Goal: Information Seeking & Learning: Learn about a topic

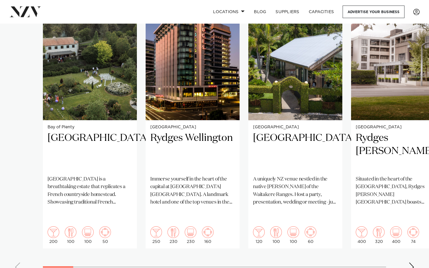
scroll to position [441, 0]
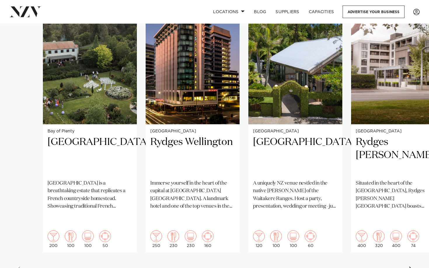
click at [408, 209] on swiper-container "Bay of Plenty Villa Vie Villa Vie is a breathtaking estate that replicates a Fr…" at bounding box center [214, 139] width 429 height 282
click at [411, 209] on div "Next slide" at bounding box center [411, 271] width 6 height 9
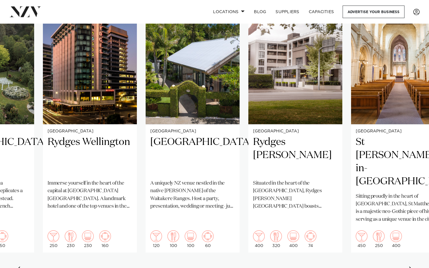
click at [411, 209] on div "Next slide" at bounding box center [411, 271] width 6 height 9
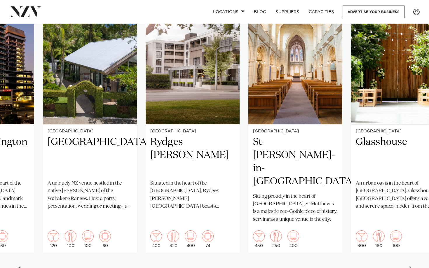
click at [411, 209] on div "Next slide" at bounding box center [411, 271] width 6 height 9
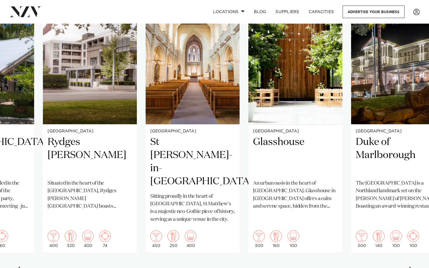
click at [411, 209] on div "Next slide" at bounding box center [411, 271] width 6 height 9
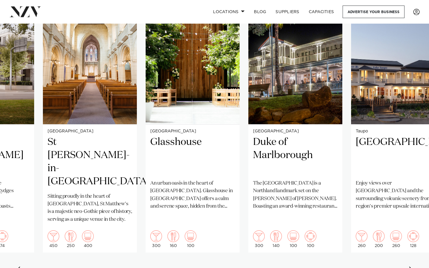
click at [411, 209] on div "Next slide" at bounding box center [411, 271] width 6 height 9
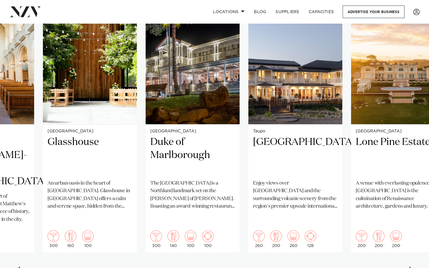
click at [411, 209] on div "Next slide" at bounding box center [411, 271] width 6 height 9
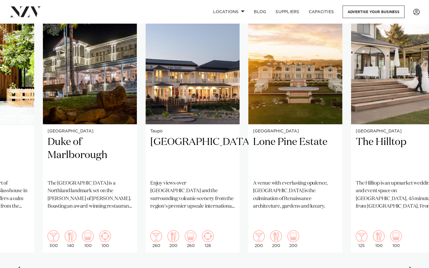
click at [408, 209] on div "Next slide" at bounding box center [411, 271] width 6 height 9
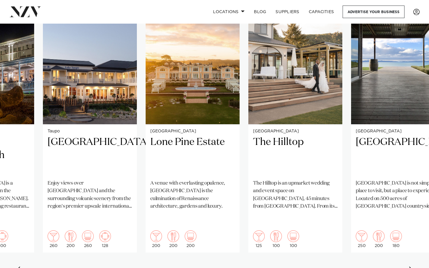
click at [408, 209] on div "Next slide" at bounding box center [411, 271] width 6 height 9
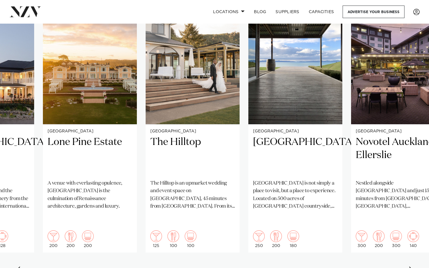
click at [408, 209] on div "Next slide" at bounding box center [411, 271] width 6 height 9
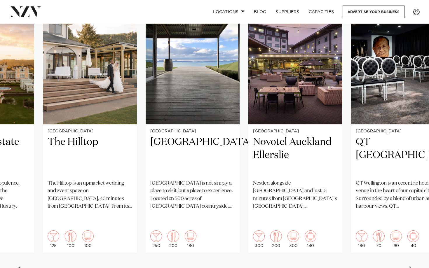
click at [408, 209] on div "Next slide" at bounding box center [411, 271] width 6 height 9
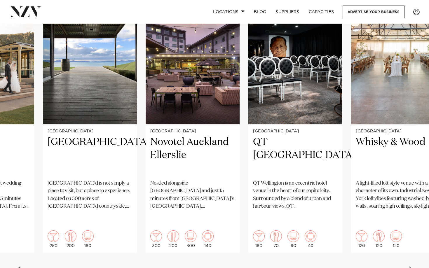
click at [408, 209] on div "Next slide" at bounding box center [411, 271] width 6 height 9
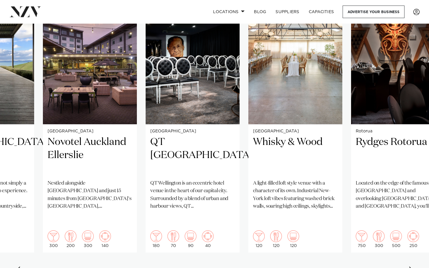
click at [408, 209] on div "Next slide" at bounding box center [411, 271] width 6 height 9
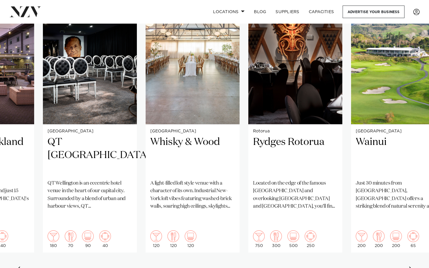
click at [408, 209] on div "Next slide" at bounding box center [411, 271] width 6 height 9
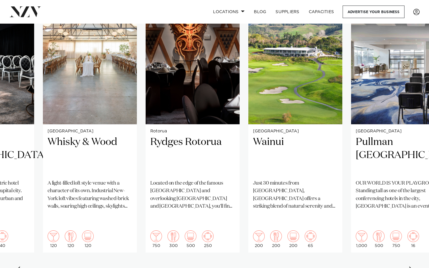
click at [408, 209] on div "Next slide" at bounding box center [411, 271] width 6 height 9
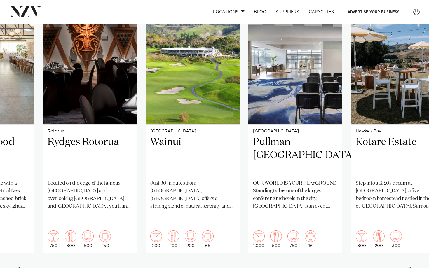
click at [408, 209] on div "Next slide" at bounding box center [411, 271] width 6 height 9
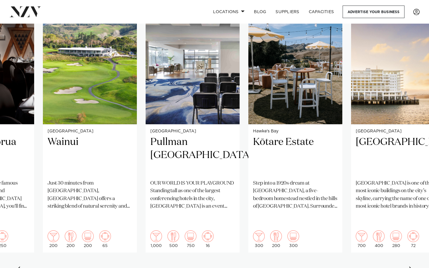
click at [408, 209] on div "Next slide" at bounding box center [411, 271] width 6 height 9
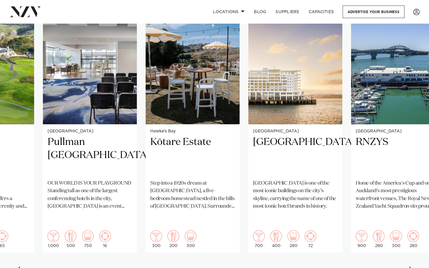
click at [408, 209] on div "Next slide" at bounding box center [411, 271] width 6 height 9
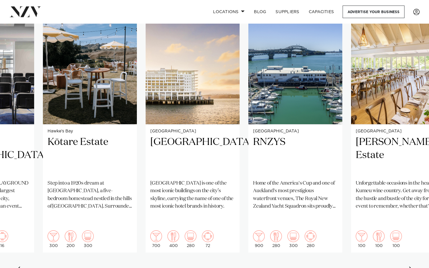
click at [408, 209] on div "Next slide" at bounding box center [411, 271] width 6 height 9
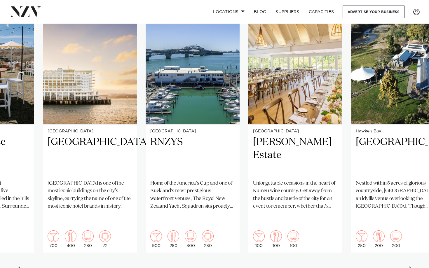
click at [408, 209] on div "Next slide" at bounding box center [411, 271] width 6 height 9
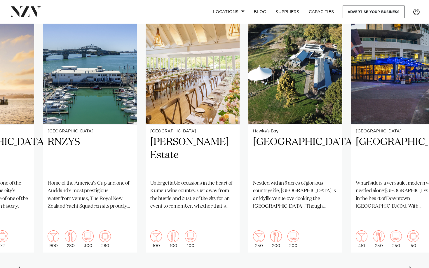
click at [410, 209] on div "Next slide" at bounding box center [411, 271] width 6 height 9
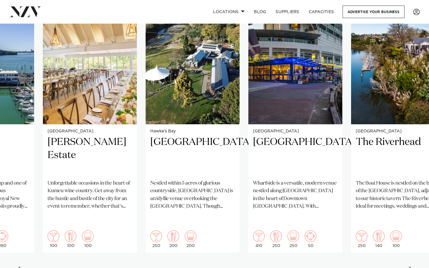
click at [410, 209] on div "Next slide" at bounding box center [411, 271] width 6 height 9
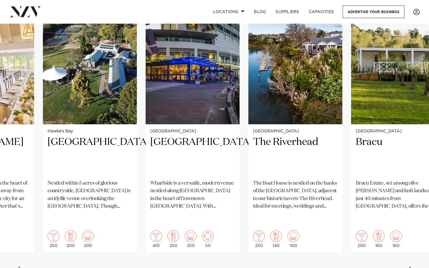
click at [410, 209] on div "Next slide" at bounding box center [411, 271] width 6 height 9
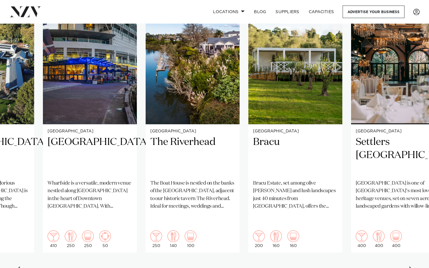
click at [410, 209] on div "Next slide" at bounding box center [411, 271] width 6 height 9
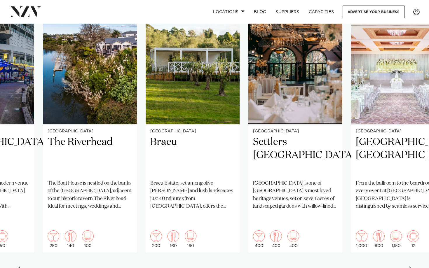
click at [410, 209] on div "Next slide" at bounding box center [411, 271] width 6 height 9
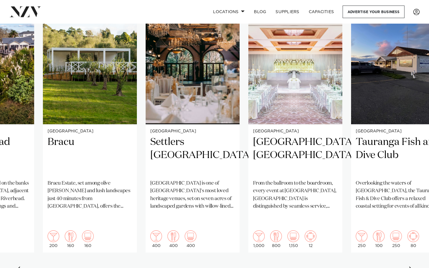
click at [410, 209] on div "Next slide" at bounding box center [411, 271] width 6 height 9
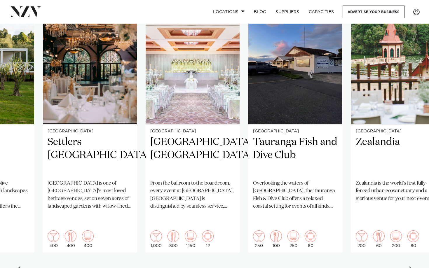
click at [410, 209] on div "Next slide" at bounding box center [411, 271] width 6 height 9
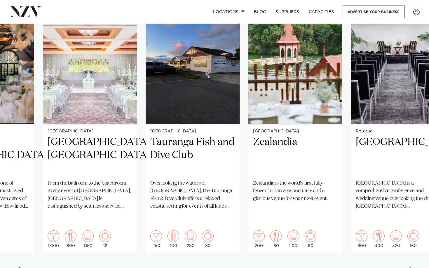
click at [410, 209] on div "Next slide" at bounding box center [411, 271] width 6 height 9
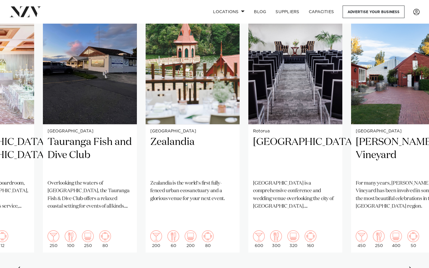
click at [410, 209] on div "Next slide" at bounding box center [411, 271] width 6 height 9
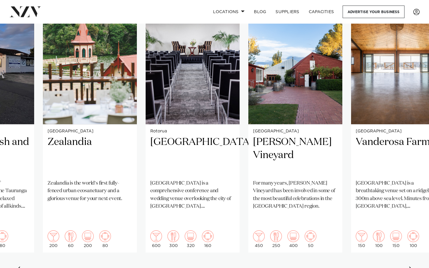
click at [410, 209] on div "Next slide" at bounding box center [411, 271] width 6 height 9
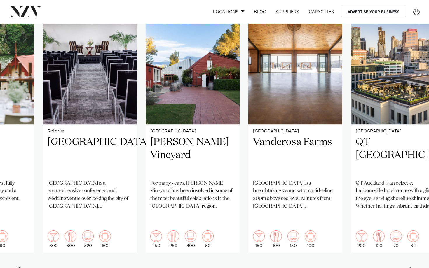
click at [410, 209] on div "Next slide" at bounding box center [411, 271] width 6 height 9
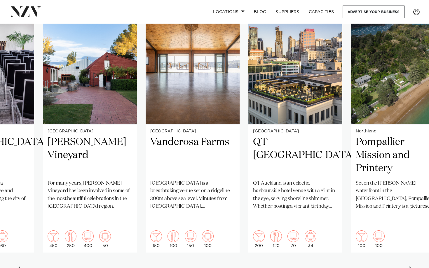
click at [410, 209] on div "Next slide" at bounding box center [411, 271] width 6 height 9
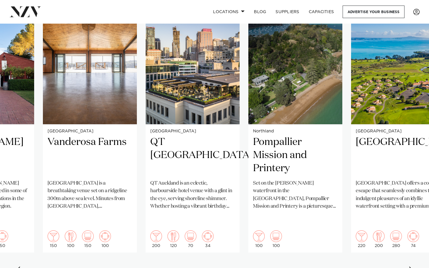
click at [410, 209] on div "Next slide" at bounding box center [411, 271] width 6 height 9
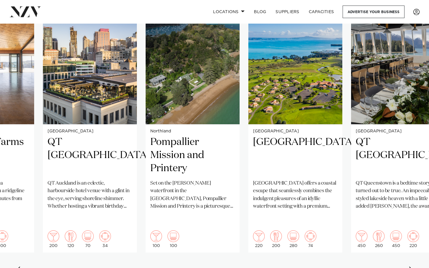
click at [410, 209] on div "Next slide" at bounding box center [411, 271] width 6 height 9
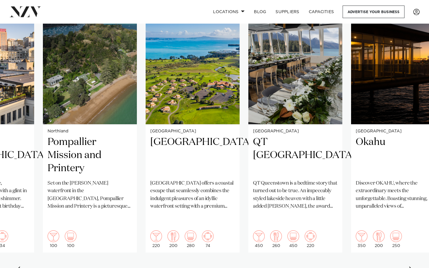
click at [410, 209] on div "Next slide" at bounding box center [411, 271] width 6 height 9
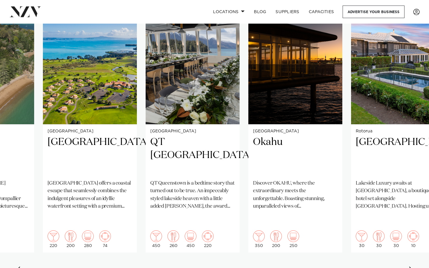
click at [410, 209] on div "Next slide" at bounding box center [411, 271] width 6 height 9
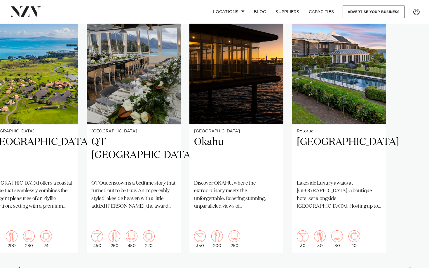
click at [410, 209] on swiper-container "Bay of Plenty Villa Vie Villa Vie is a breathtaking estate that replicates a Fr…" at bounding box center [214, 139] width 429 height 282
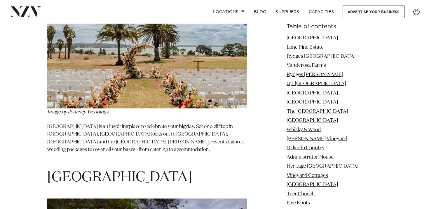
scroll to position [2131, 0]
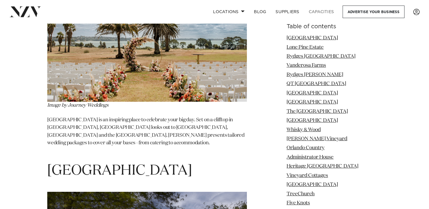
click at [319, 11] on link "Capacities" at bounding box center [321, 12] width 35 height 13
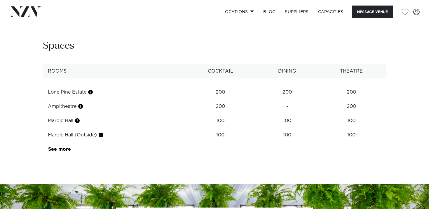
scroll to position [721, 0]
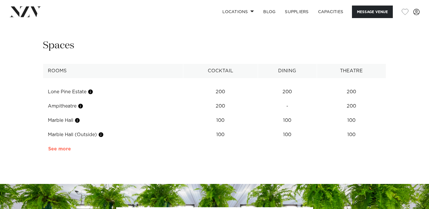
click at [58, 148] on link "See more" at bounding box center [70, 149] width 45 height 5
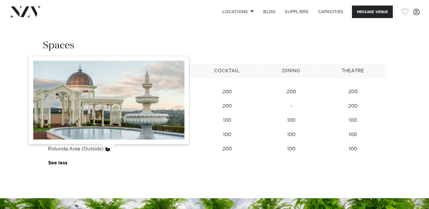
click at [108, 150] on button "button" at bounding box center [108, 149] width 6 height 6
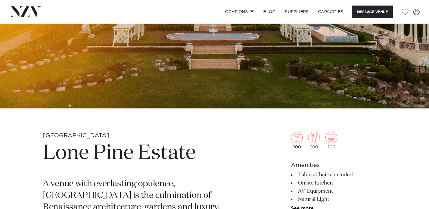
scroll to position [115, 0]
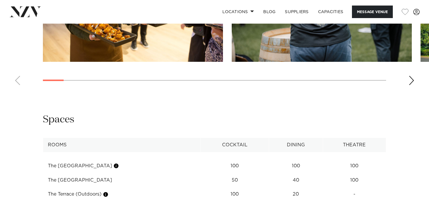
scroll to position [670, 0]
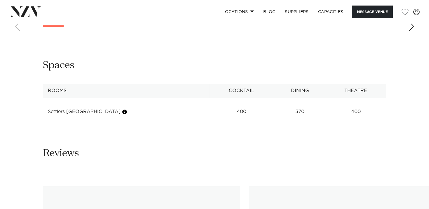
scroll to position [734, 0]
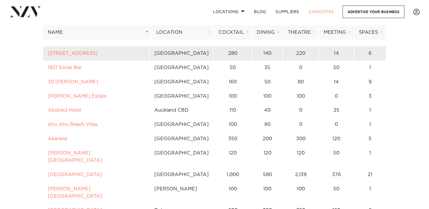
scroll to position [53, 0]
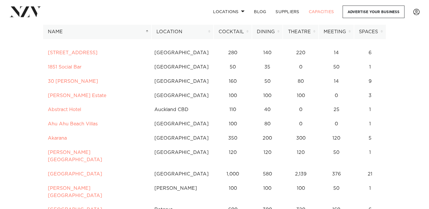
click at [271, 31] on th "Dining" at bounding box center [267, 32] width 31 height 14
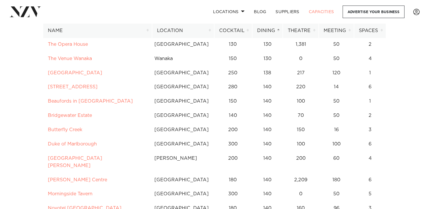
scroll to position [2523, 0]
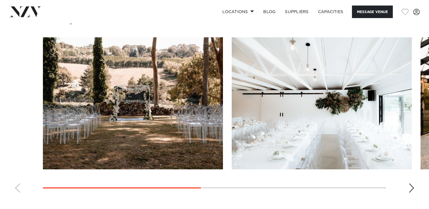
scroll to position [421, 0]
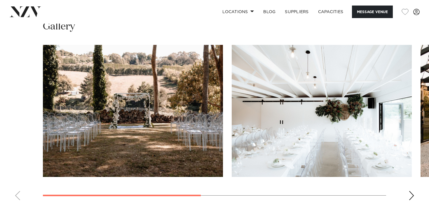
click at [406, 194] on swiper-container at bounding box center [214, 125] width 429 height 160
click at [408, 195] on div "Next slide" at bounding box center [411, 195] width 6 height 9
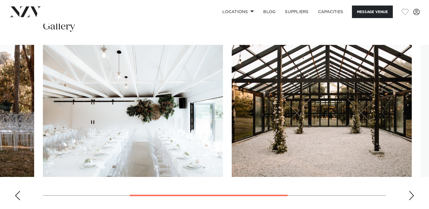
click at [408, 195] on div "Next slide" at bounding box center [411, 195] width 6 height 9
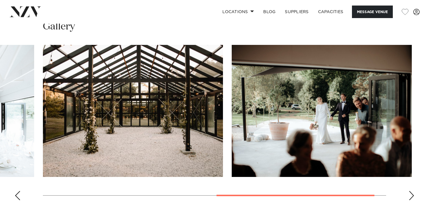
click at [409, 195] on div "Next slide" at bounding box center [411, 195] width 6 height 9
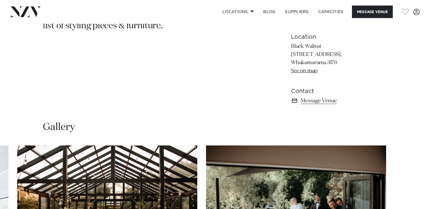
scroll to position [43, 0]
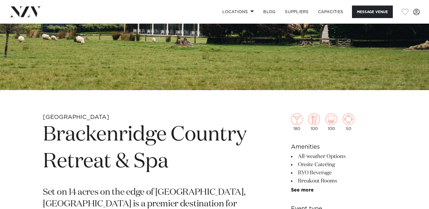
scroll to position [41, 0]
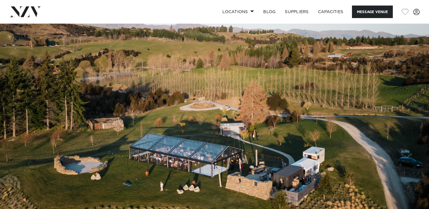
scroll to position [10, 0]
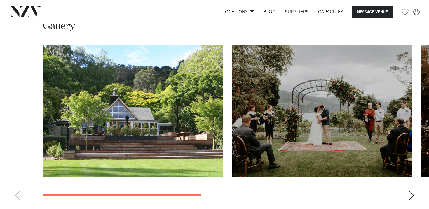
scroll to position [443, 0]
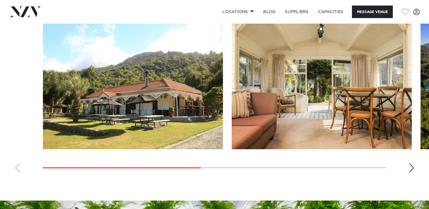
scroll to position [438, 0]
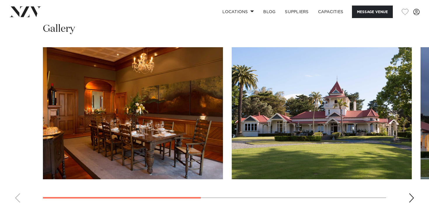
scroll to position [427, 0]
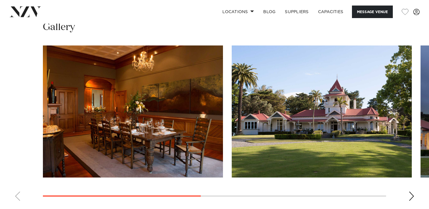
click at [407, 178] on swiper-container at bounding box center [214, 125] width 429 height 160
click at [408, 179] on swiper-container at bounding box center [214, 125] width 429 height 160
click at [412, 192] on div "Next slide" at bounding box center [411, 196] width 6 height 9
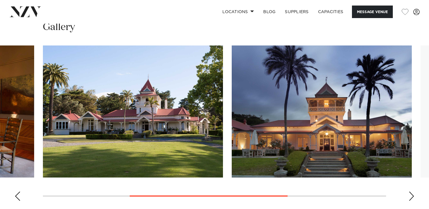
click at [412, 192] on div "Next slide" at bounding box center [411, 196] width 6 height 9
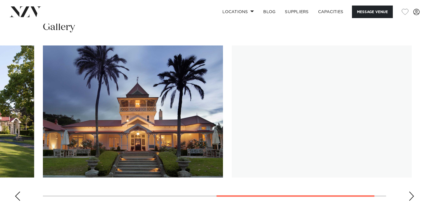
click at [412, 192] on div "Next slide" at bounding box center [411, 196] width 6 height 9
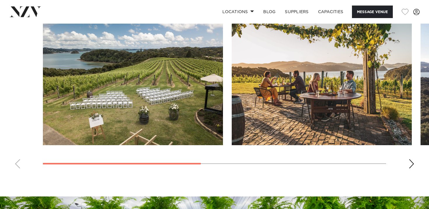
scroll to position [477, 0]
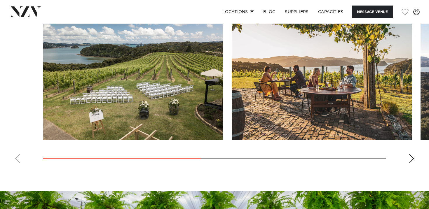
click at [412, 156] on div "Next slide" at bounding box center [411, 158] width 6 height 9
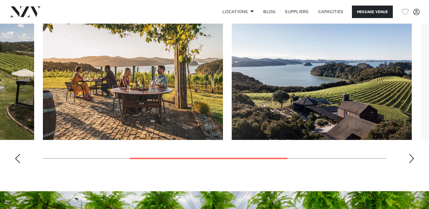
click at [412, 156] on div "Next slide" at bounding box center [411, 158] width 6 height 9
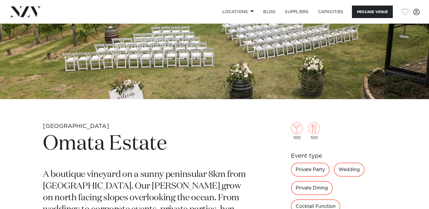
scroll to position [75, 0]
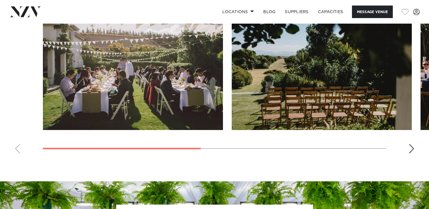
scroll to position [472, 0]
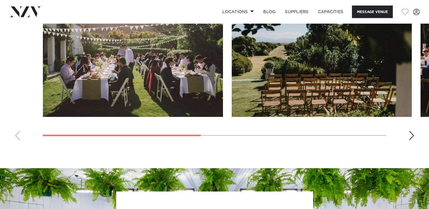
click at [405, 135] on swiper-container at bounding box center [214, 65] width 429 height 160
click at [409, 135] on div "Next slide" at bounding box center [411, 135] width 6 height 9
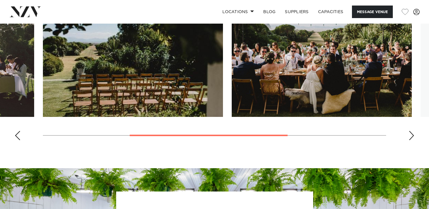
click at [409, 135] on div "Next slide" at bounding box center [411, 135] width 6 height 9
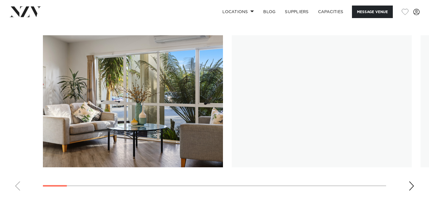
scroll to position [544, 0]
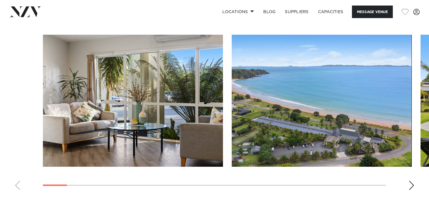
click at [403, 168] on swiper-container at bounding box center [214, 115] width 429 height 160
click at [406, 165] on swiper-container at bounding box center [214, 115] width 429 height 160
click at [410, 181] on div "Next slide" at bounding box center [411, 185] width 6 height 9
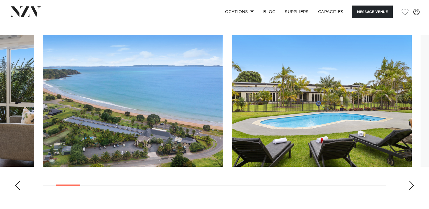
click at [410, 181] on div "Next slide" at bounding box center [411, 185] width 6 height 9
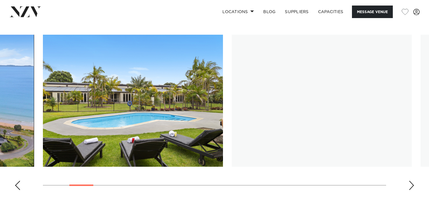
click at [410, 181] on div "Next slide" at bounding box center [411, 185] width 6 height 9
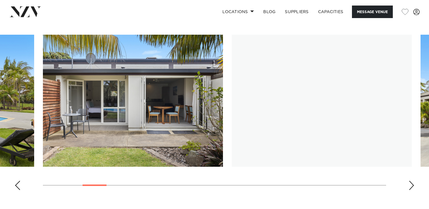
click at [410, 181] on div "Next slide" at bounding box center [411, 185] width 6 height 9
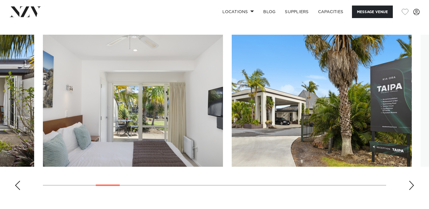
click at [410, 181] on div "Next slide" at bounding box center [411, 185] width 6 height 9
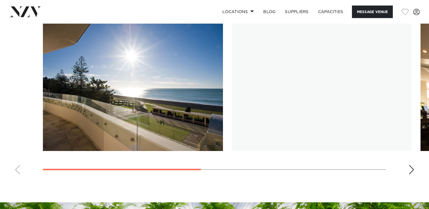
scroll to position [460, 0]
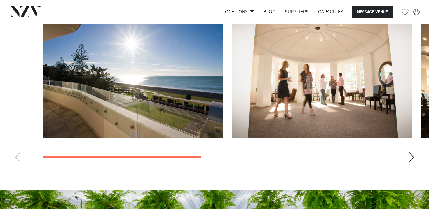
click at [410, 158] on div "Next slide" at bounding box center [411, 157] width 6 height 9
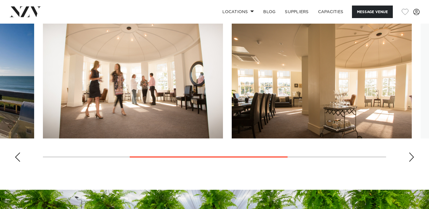
click at [410, 158] on div "Next slide" at bounding box center [411, 157] width 6 height 9
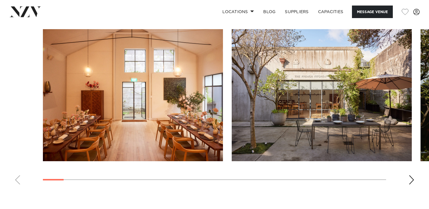
scroll to position [520, 0]
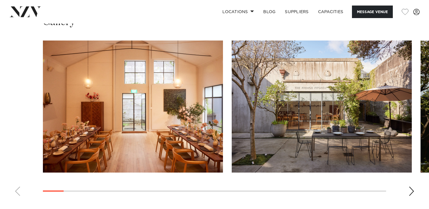
click at [408, 189] on div "Next slide" at bounding box center [411, 191] width 6 height 9
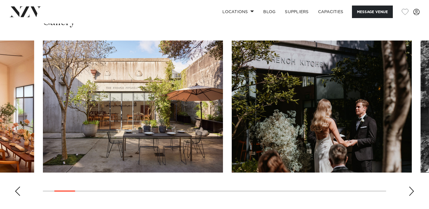
click at [408, 188] on div "Next slide" at bounding box center [411, 191] width 6 height 9
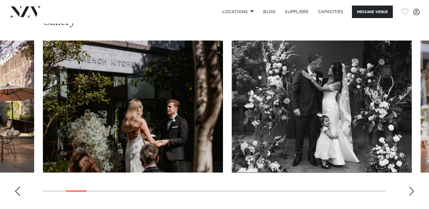
click at [408, 188] on div "Next slide" at bounding box center [411, 191] width 6 height 9
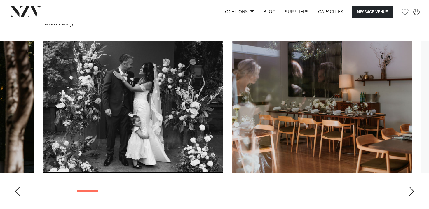
click at [408, 188] on div "Next slide" at bounding box center [411, 191] width 6 height 9
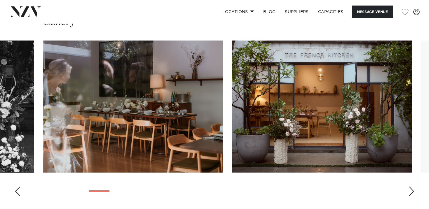
click at [408, 188] on div "Next slide" at bounding box center [411, 191] width 6 height 9
